Goal: Information Seeking & Learning: Find specific fact

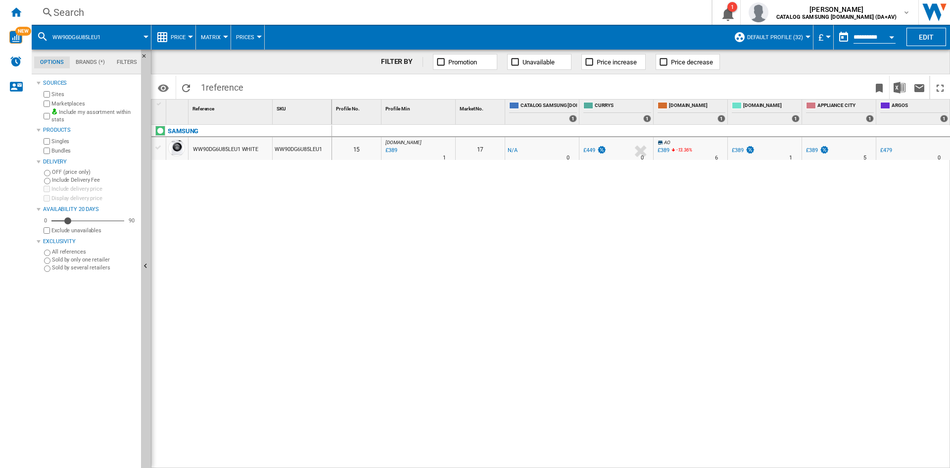
click at [81, 14] on div "Search" at bounding box center [369, 12] width 633 height 14
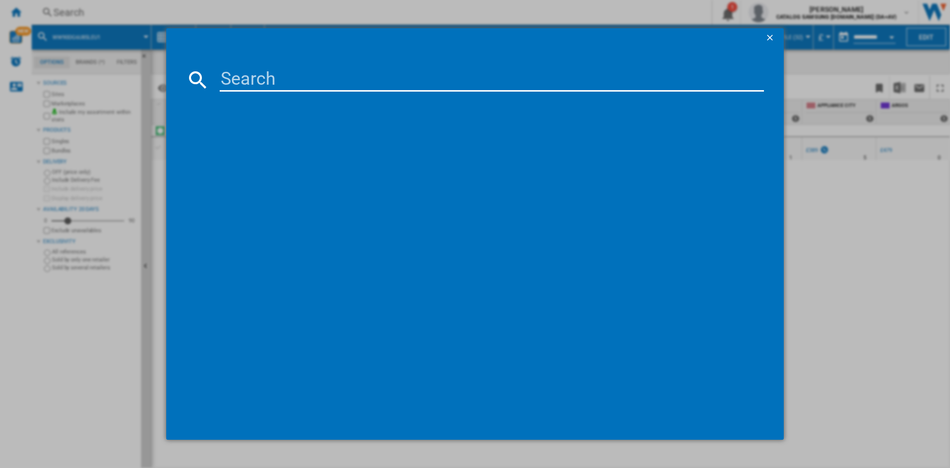
click at [243, 83] on input at bounding box center [492, 80] width 544 height 24
type input "dv80cgc"
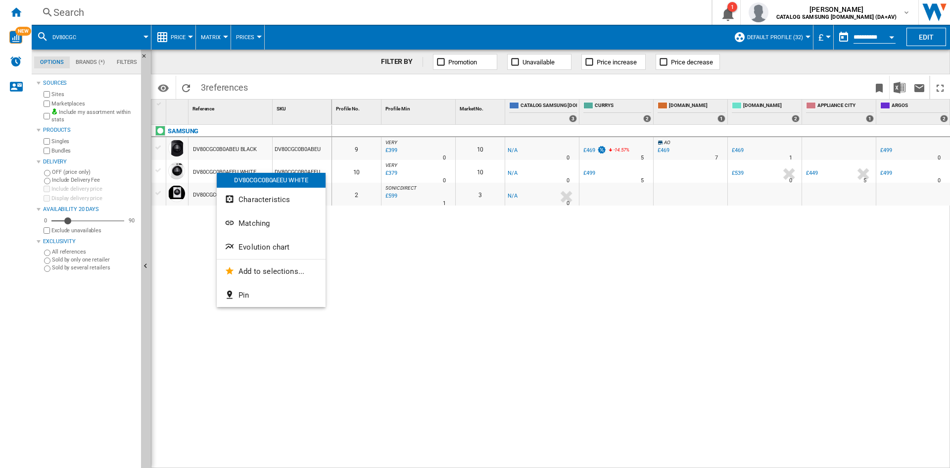
click at [268, 245] on span "Evolution chart" at bounding box center [264, 247] width 51 height 9
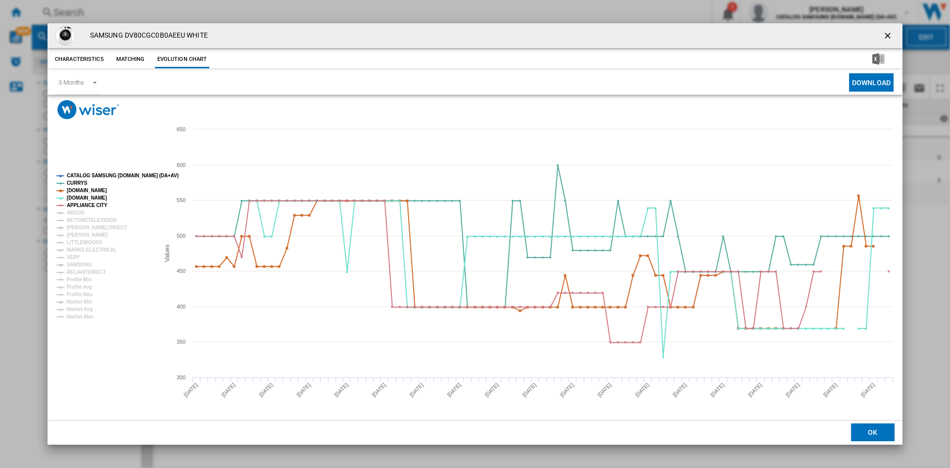
click at [106, 173] on tspan "CATALOG SAMSUNG [DOMAIN_NAME] (DA+AV)" at bounding box center [123, 175] width 112 height 5
click at [78, 212] on tspan "ARGOS" at bounding box center [76, 212] width 18 height 5
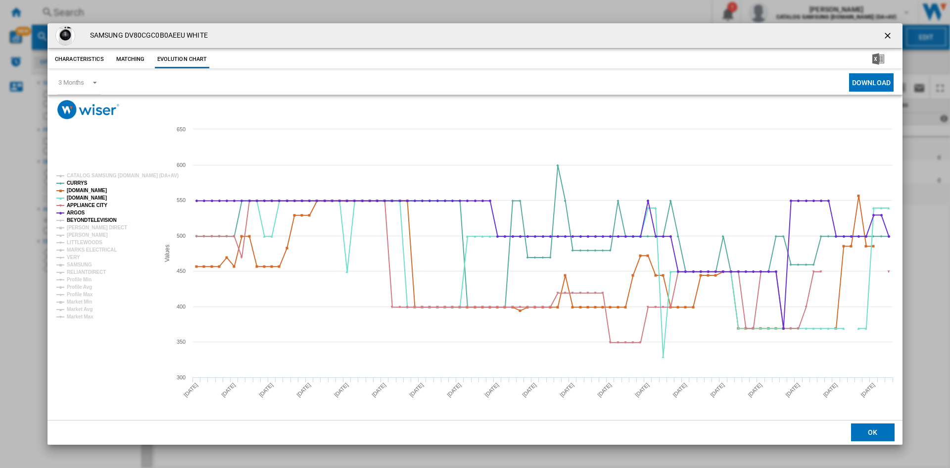
click at [81, 220] on tspan "BEYONDTELEVISION" at bounding box center [92, 219] width 50 height 5
click at [81, 227] on tspan "[PERSON_NAME] DIRECT" at bounding box center [97, 227] width 60 height 5
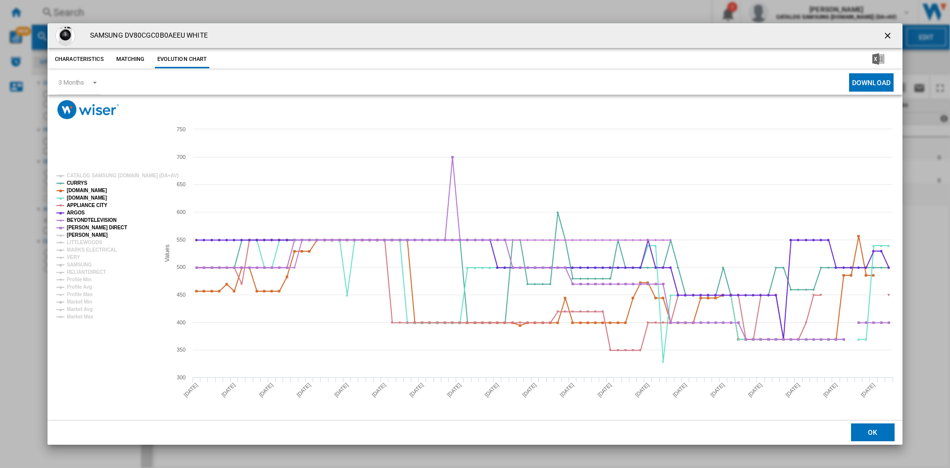
click at [80, 236] on tspan "[PERSON_NAME]" at bounding box center [87, 234] width 41 height 5
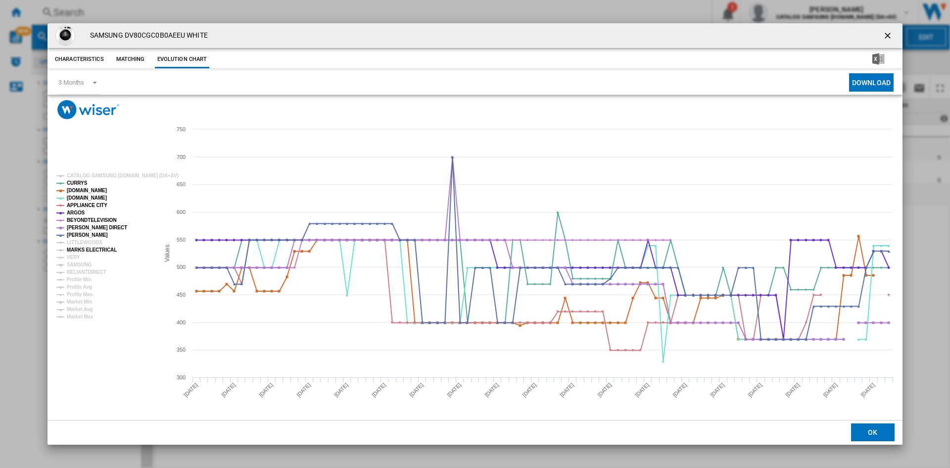
click at [78, 250] on tspan "MARKS ELECTRICAL" at bounding box center [92, 249] width 50 height 5
click at [68, 259] on tspan "VERY" at bounding box center [73, 256] width 13 height 5
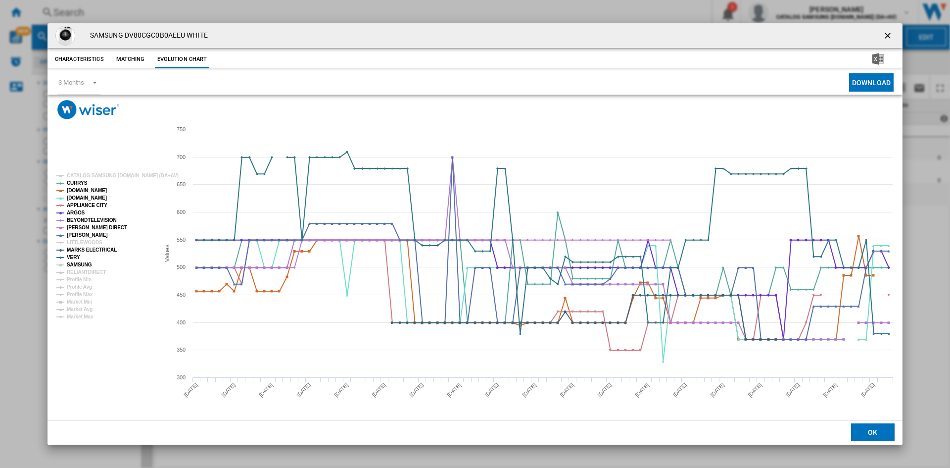
click at [84, 262] on tspan "SAMSUNG" at bounding box center [79, 264] width 25 height 5
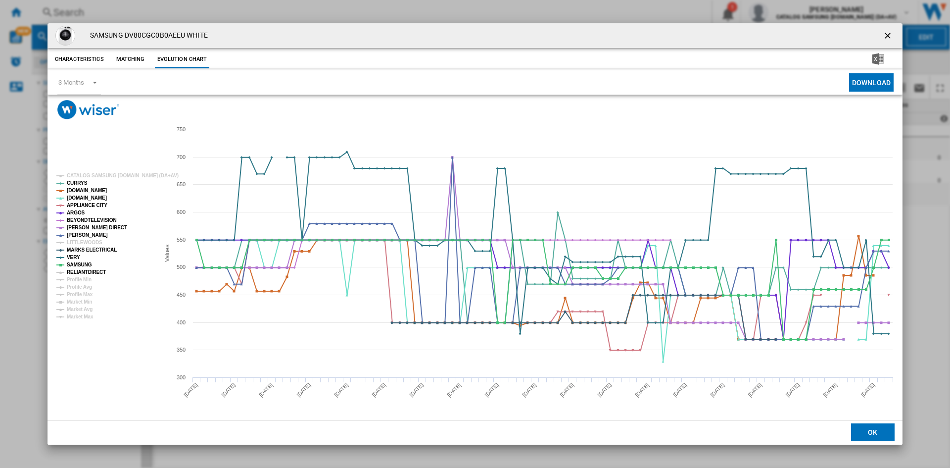
click at [84, 272] on tspan "RELIANTDIRECT" at bounding box center [86, 271] width 39 height 5
